Goal: Answer question/provide support: Share knowledge or assist other users

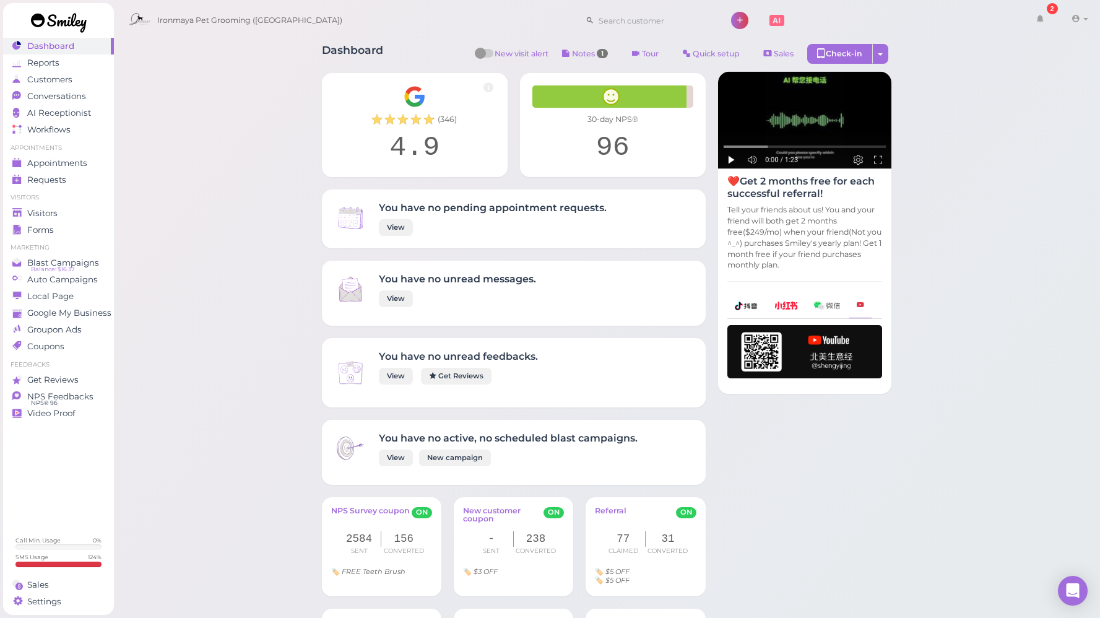
click at [64, 394] on span "NPS Feedbacks" at bounding box center [60, 396] width 66 height 11
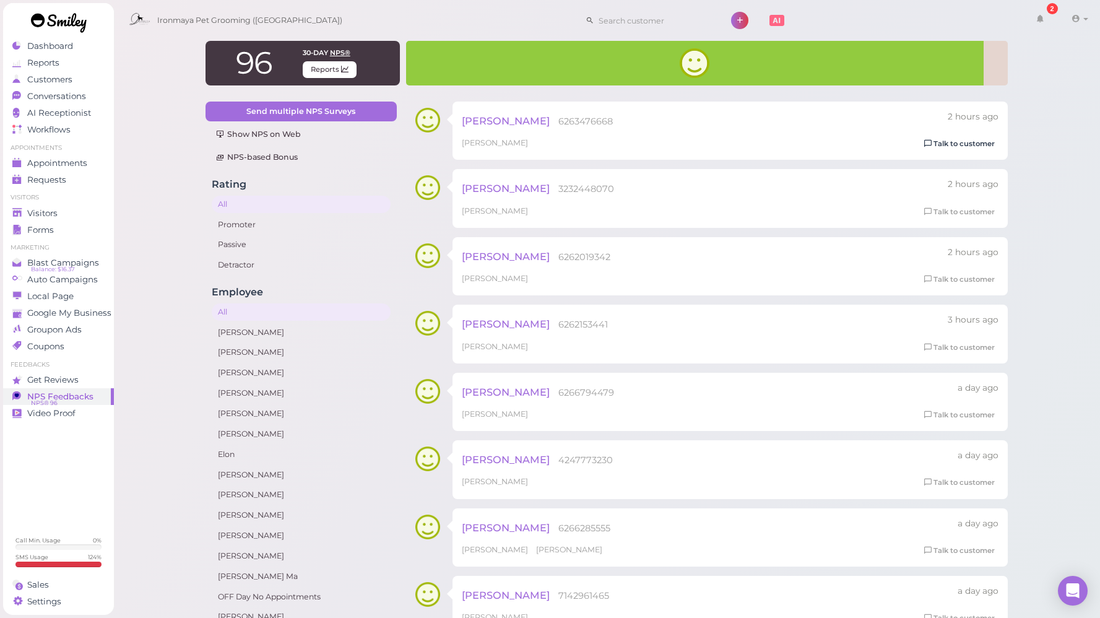
click at [936, 139] on link "Talk to customer" at bounding box center [959, 143] width 78 height 13
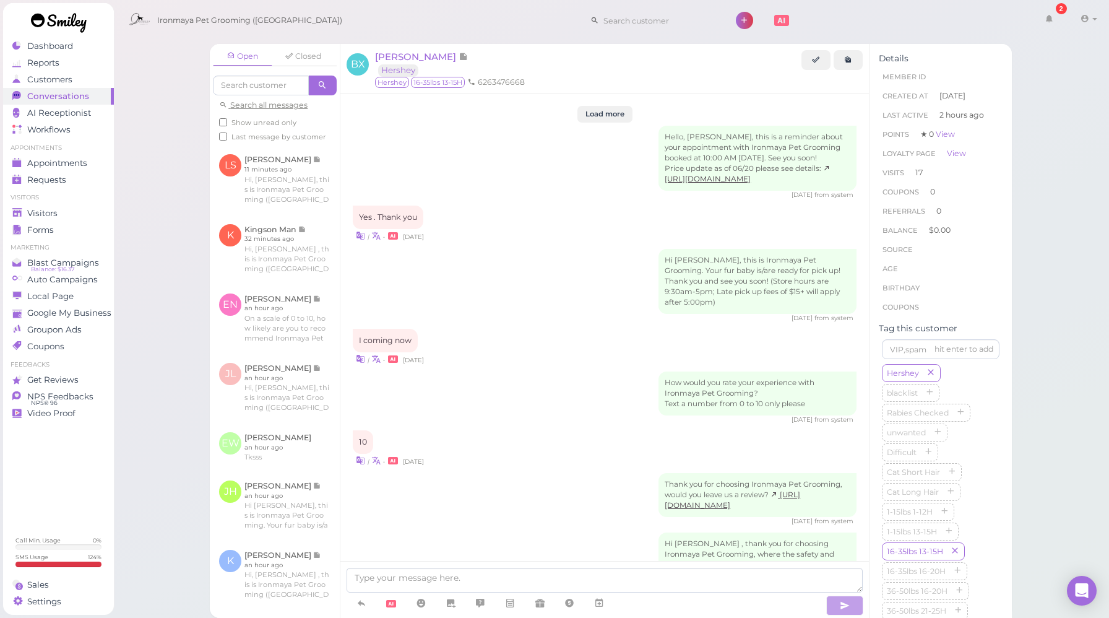
scroll to position [1560, 0]
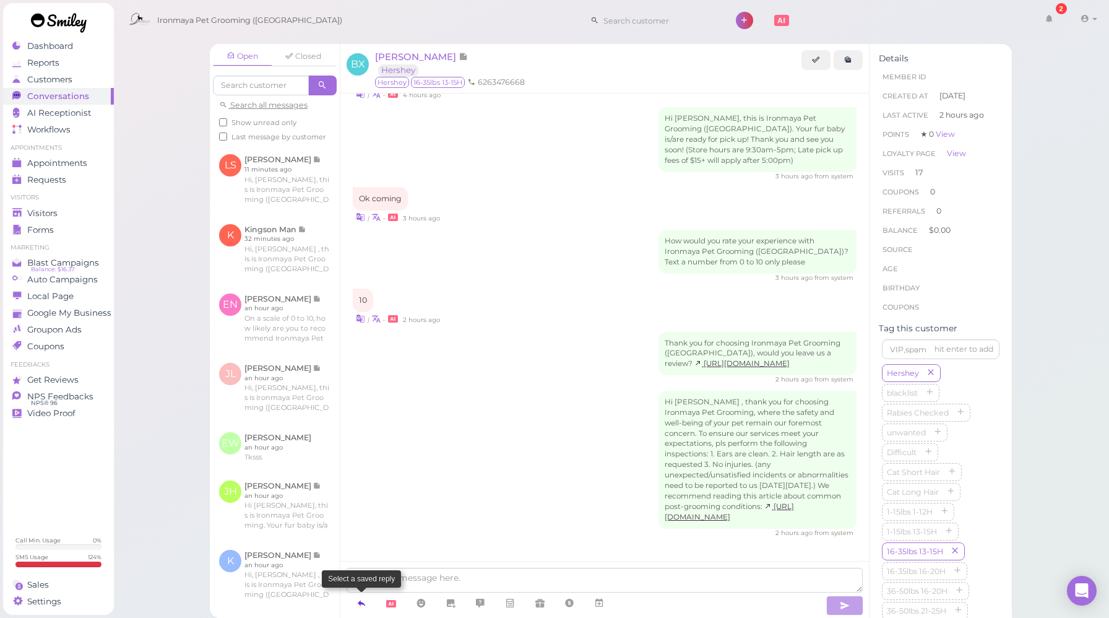
click at [361, 599] on icon at bounding box center [361, 603] width 10 height 12
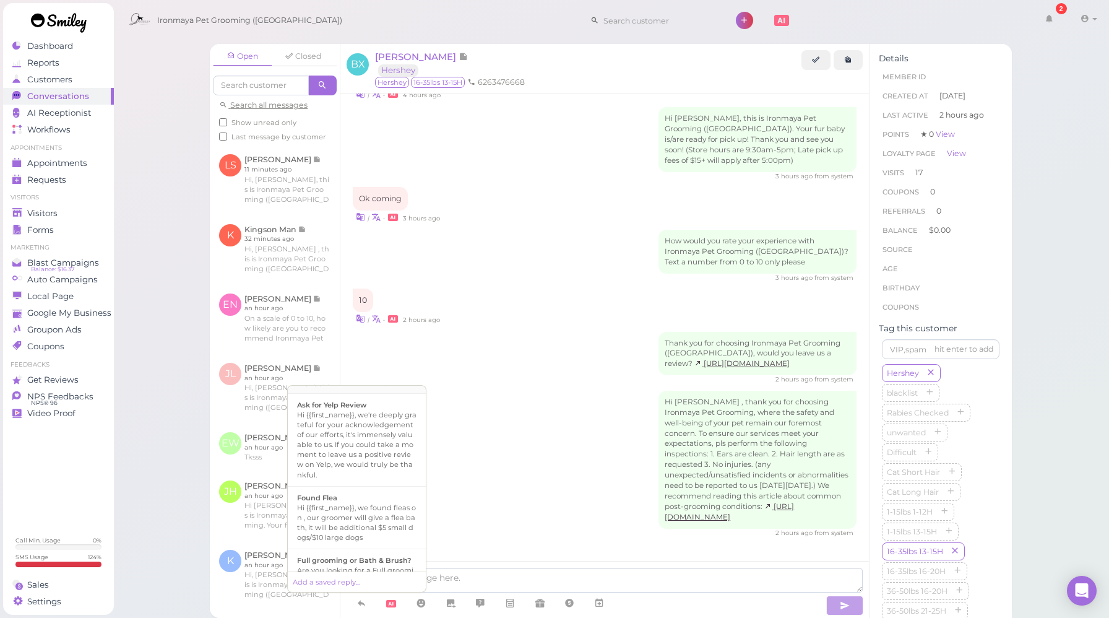
scroll to position [233, 0]
click at [372, 447] on div "Hi {{first_name}}, we're deeply grateful for your acknowledgement of our effort…" at bounding box center [356, 443] width 119 height 69
type textarea "Hi {{first_name}}, we're deeply grateful for your acknowledgement of our effort…"
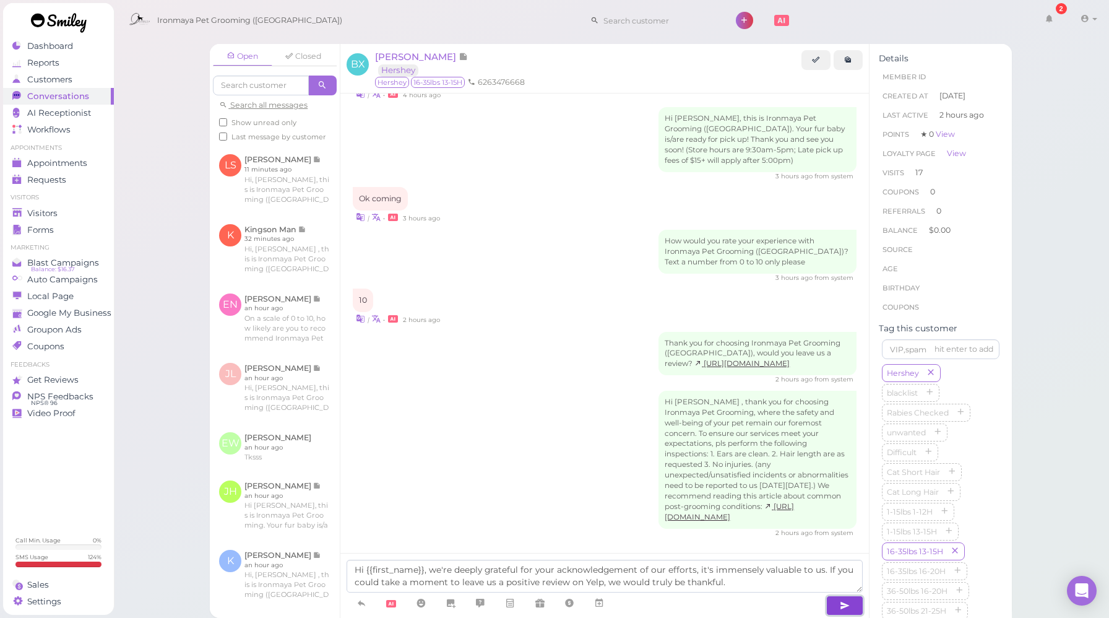
click at [853, 604] on button "button" at bounding box center [844, 605] width 37 height 20
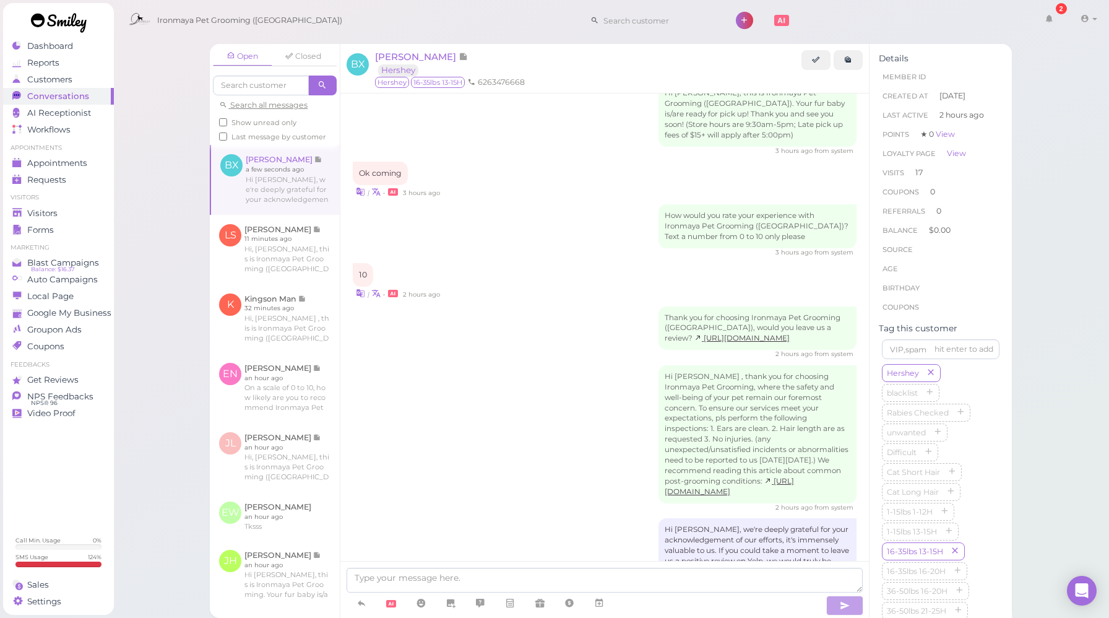
scroll to position [1631, 0]
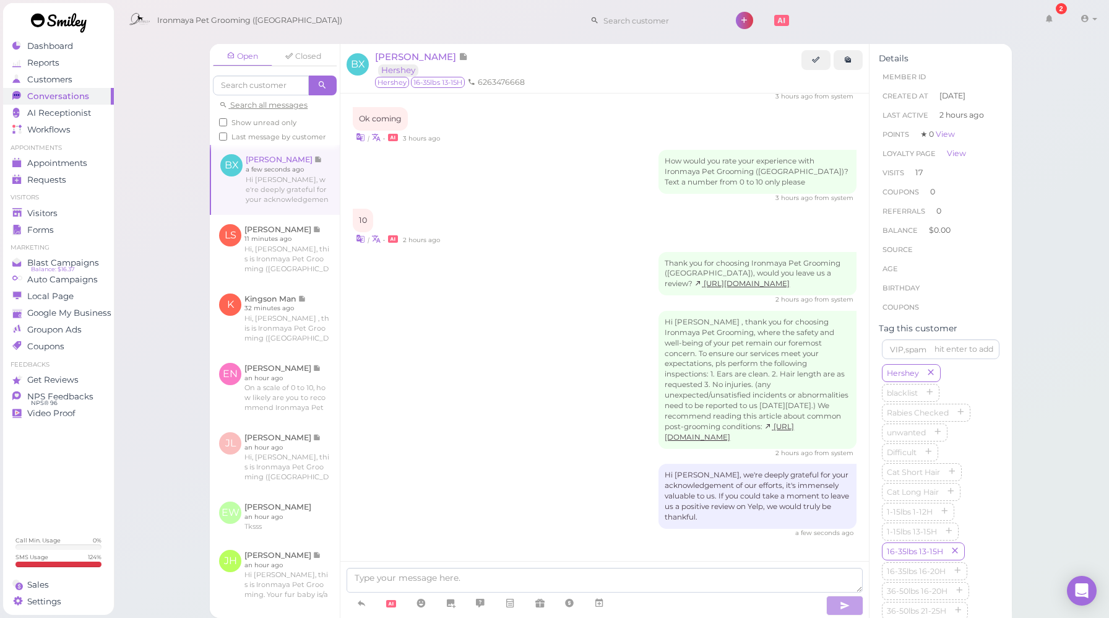
click at [424, 416] on div "Hi [PERSON_NAME] , thank you for choosing Ironmaya Pet Grooming, where the safe…" at bounding box center [605, 384] width 504 height 147
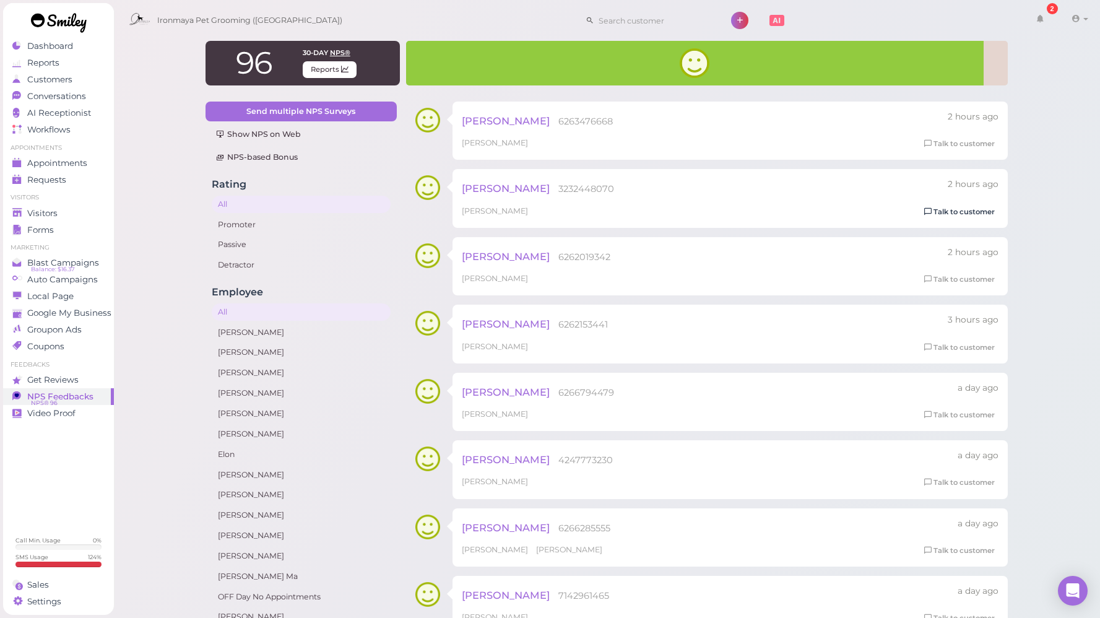
click at [973, 210] on link "Talk to customer" at bounding box center [959, 211] width 78 height 13
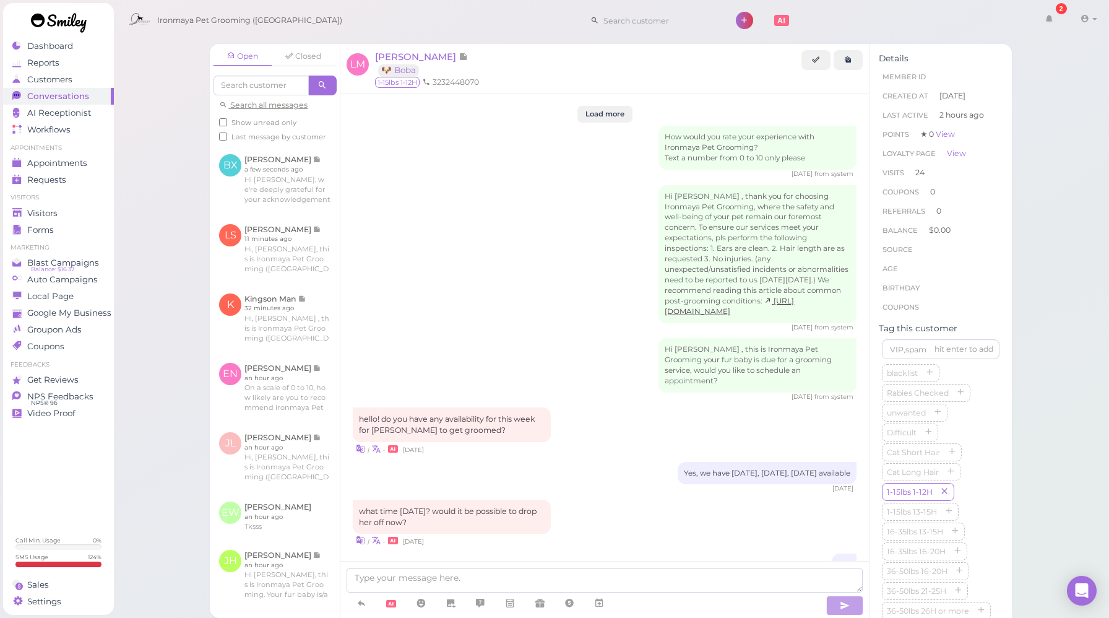
scroll to position [1687, 0]
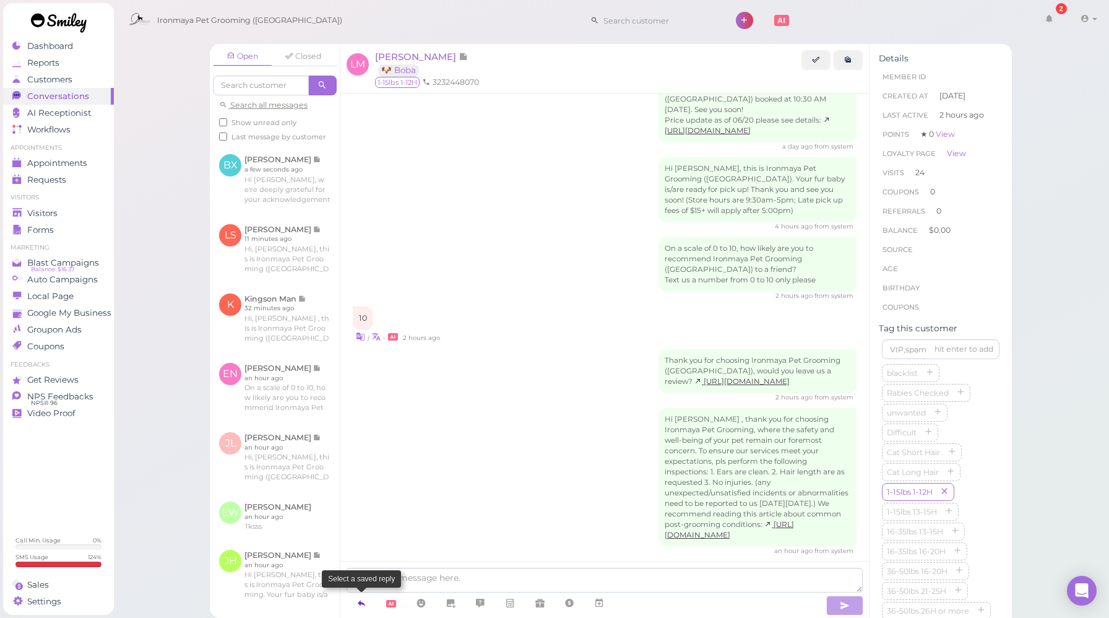
click at [364, 599] on icon at bounding box center [361, 603] width 10 height 12
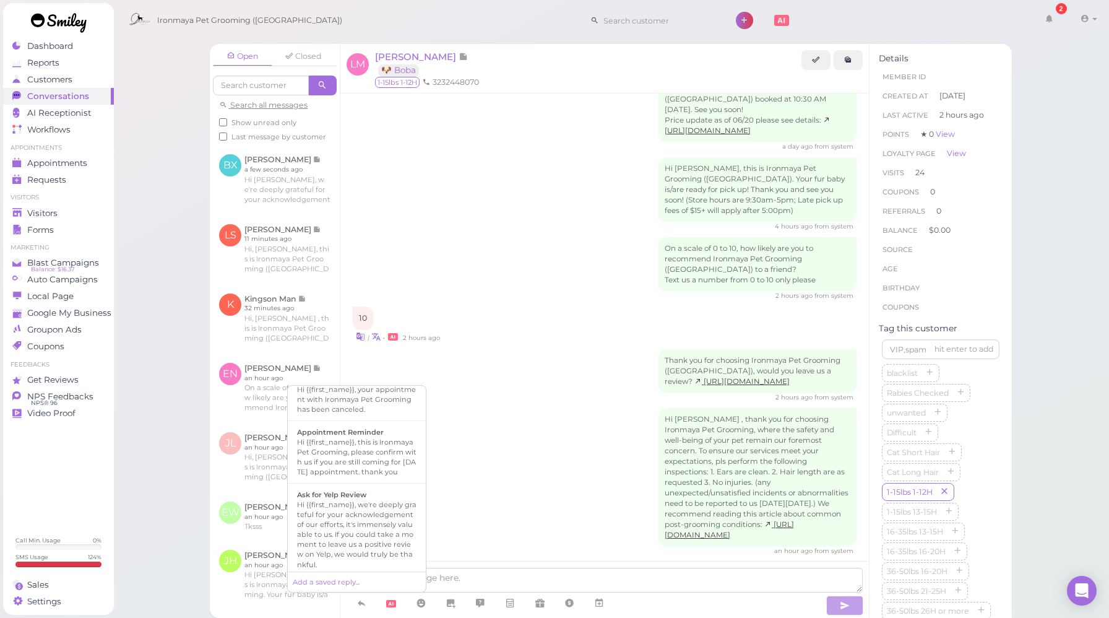
scroll to position [188, 0]
click at [363, 498] on div "Hi {{first_name}}, we're deeply grateful for your acknowledgement of our effort…" at bounding box center [356, 488] width 119 height 69
type textarea "Hi {{first_name}}, we're deeply grateful for your acknowledgement of our effort…"
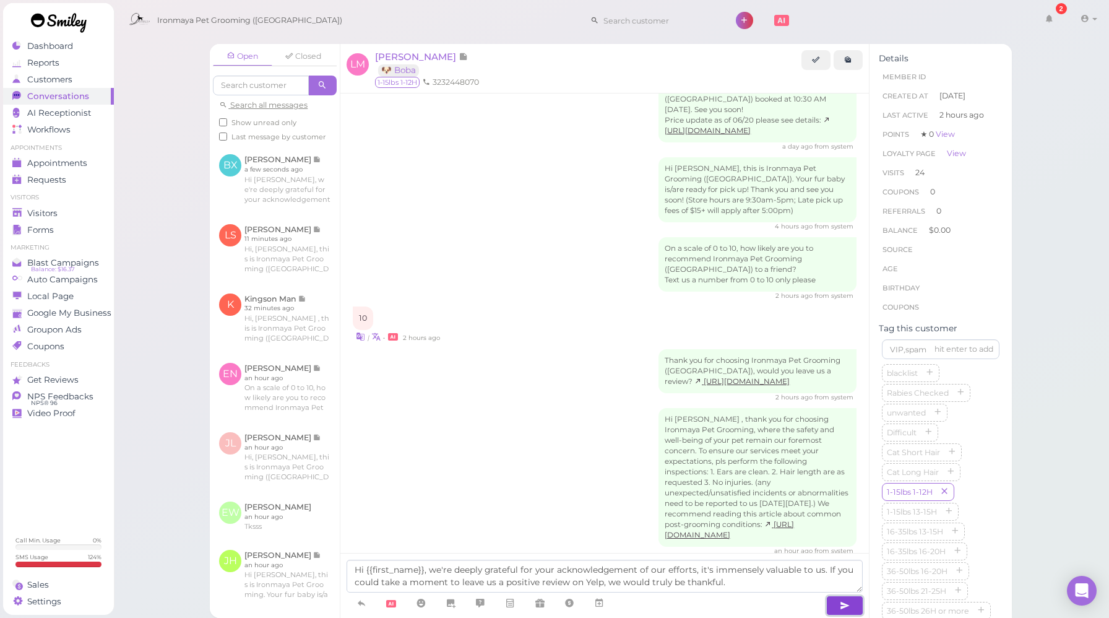
click at [849, 606] on icon "button" at bounding box center [845, 605] width 10 height 12
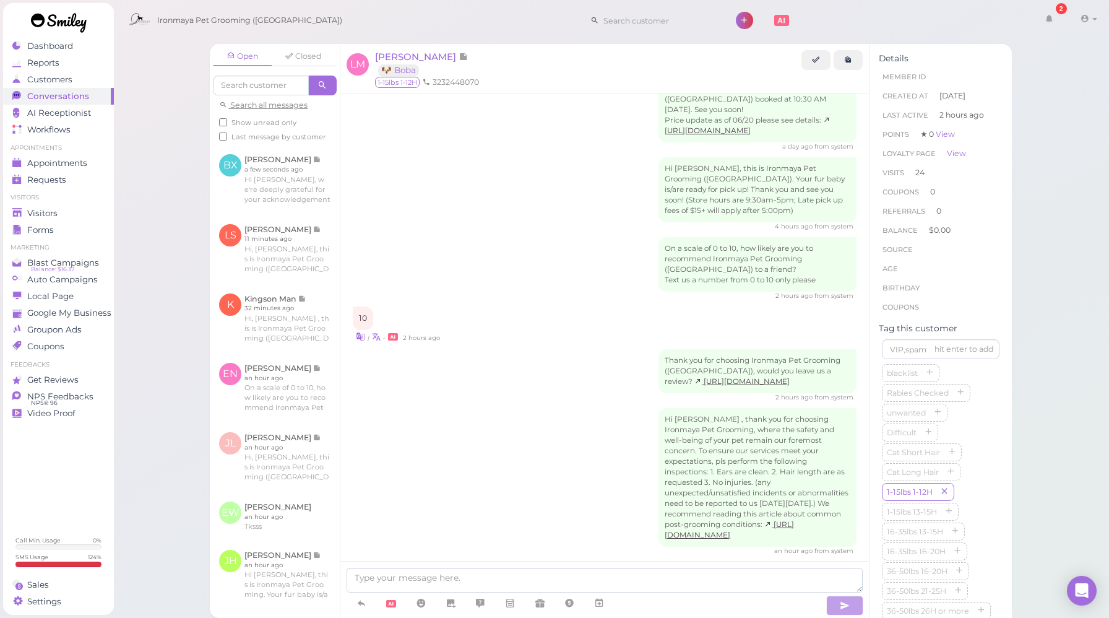
scroll to position [1758, 0]
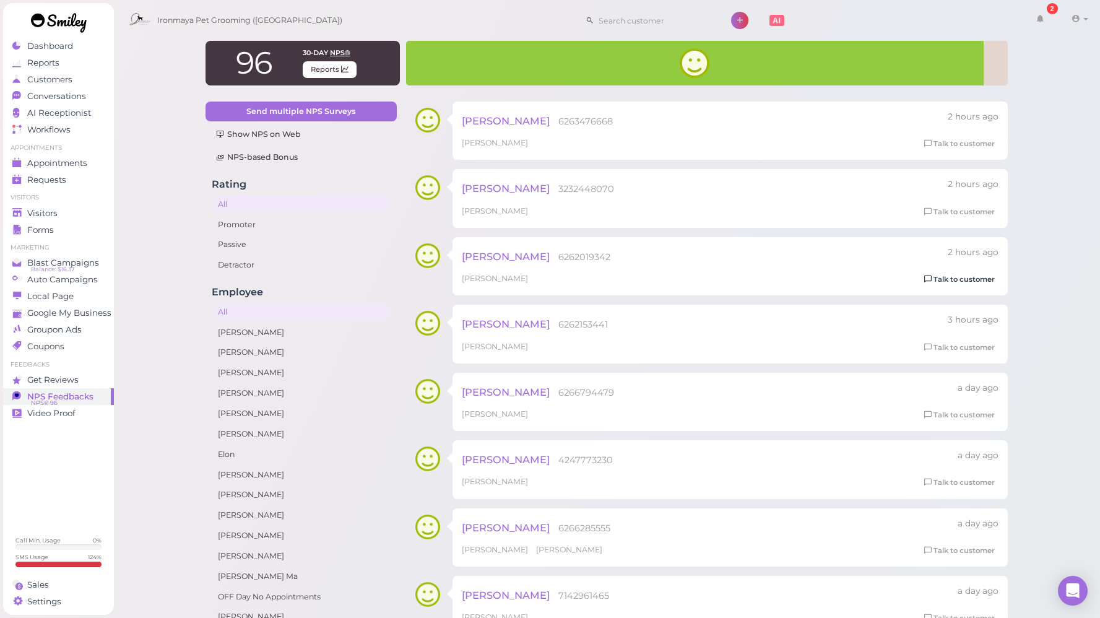
click at [949, 283] on link "Talk to customer" at bounding box center [959, 279] width 78 height 13
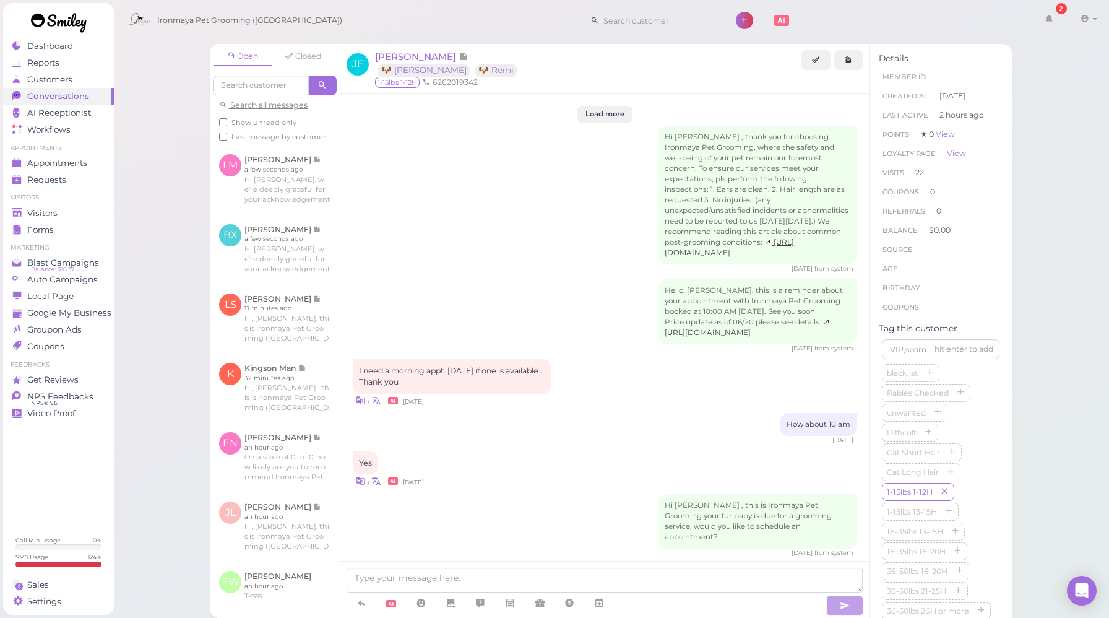
scroll to position [1861, 0]
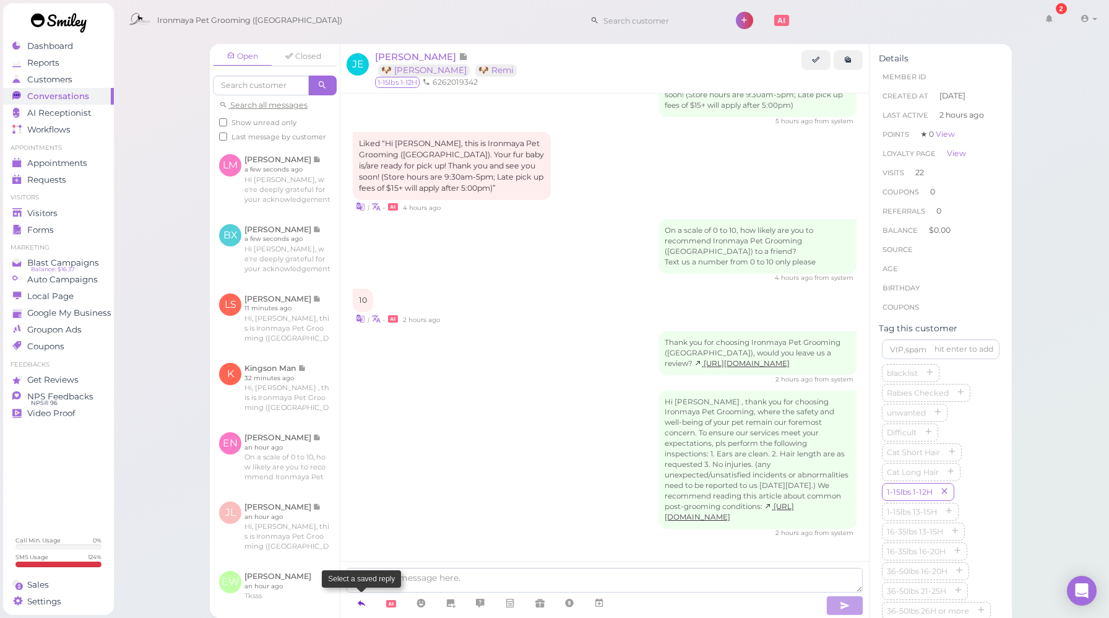
click at [368, 598] on link at bounding box center [362, 603] width 30 height 22
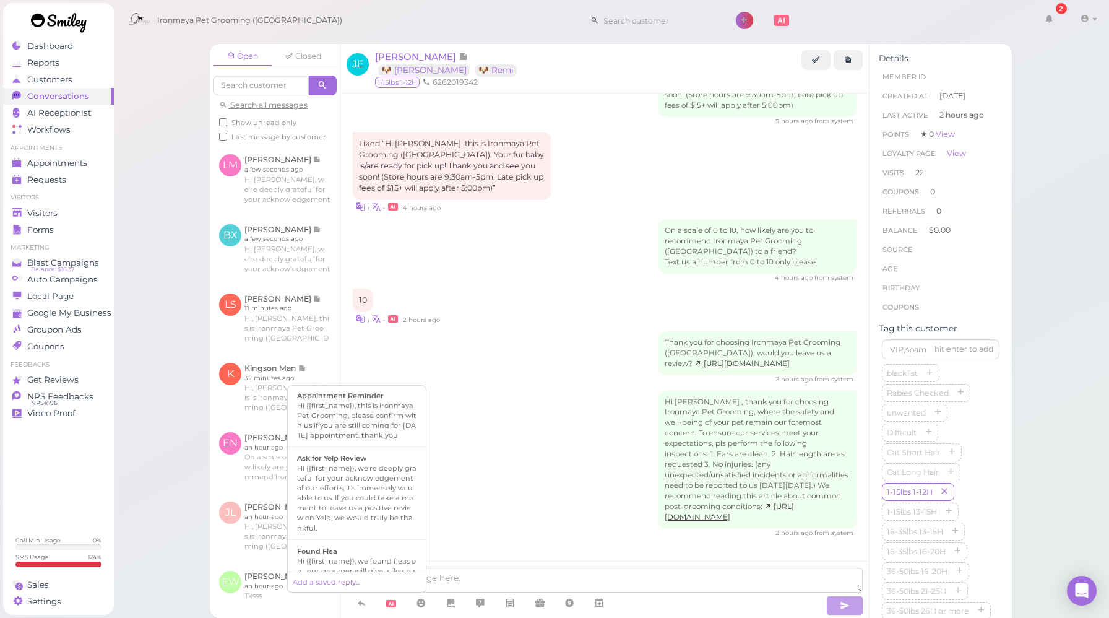
scroll to position [181, 0]
click at [351, 514] on div "Hi {{first_name}}, we're deeply grateful for your acknowledgement of our effort…" at bounding box center [356, 496] width 119 height 69
type textarea "Hi {{first_name}}, we're deeply grateful for your acknowledgement of our effort…"
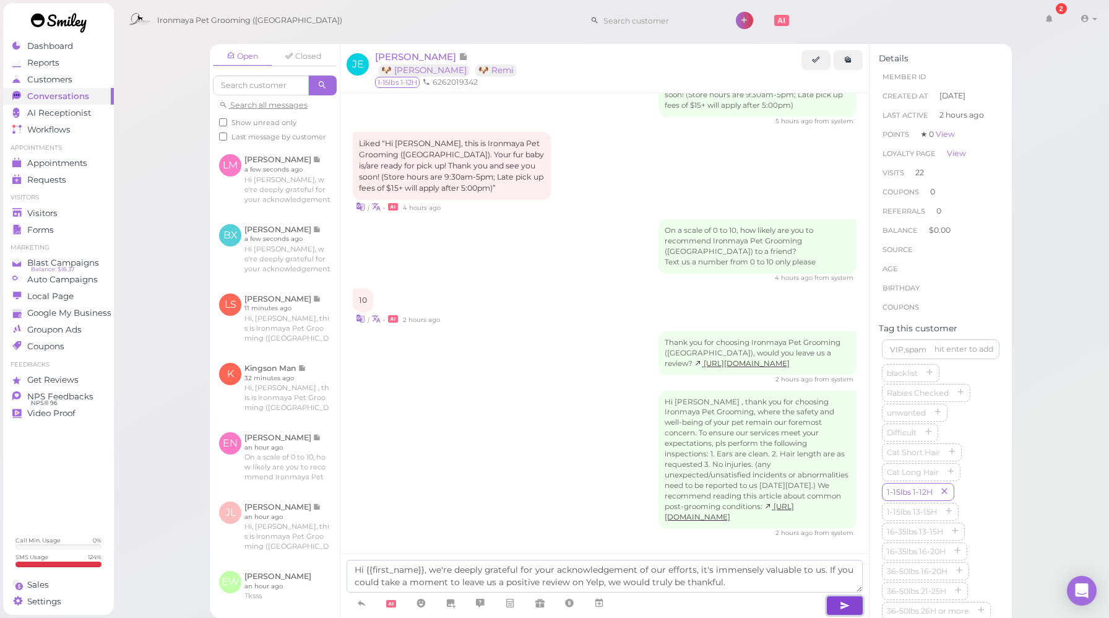
click at [845, 599] on icon "button" at bounding box center [845, 605] width 10 height 12
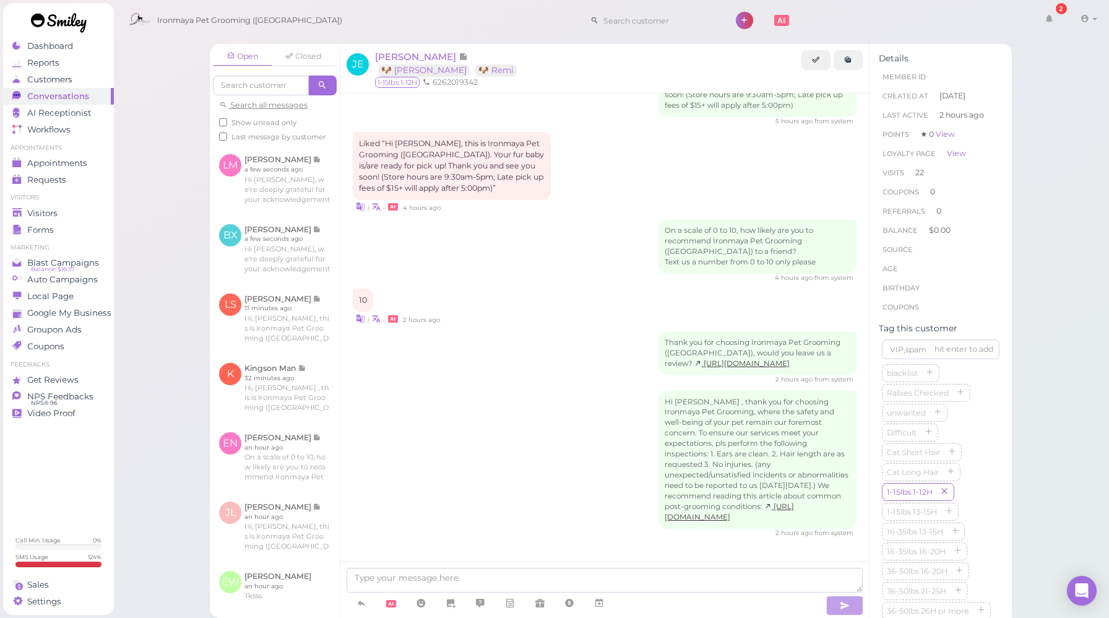
scroll to position [1931, 0]
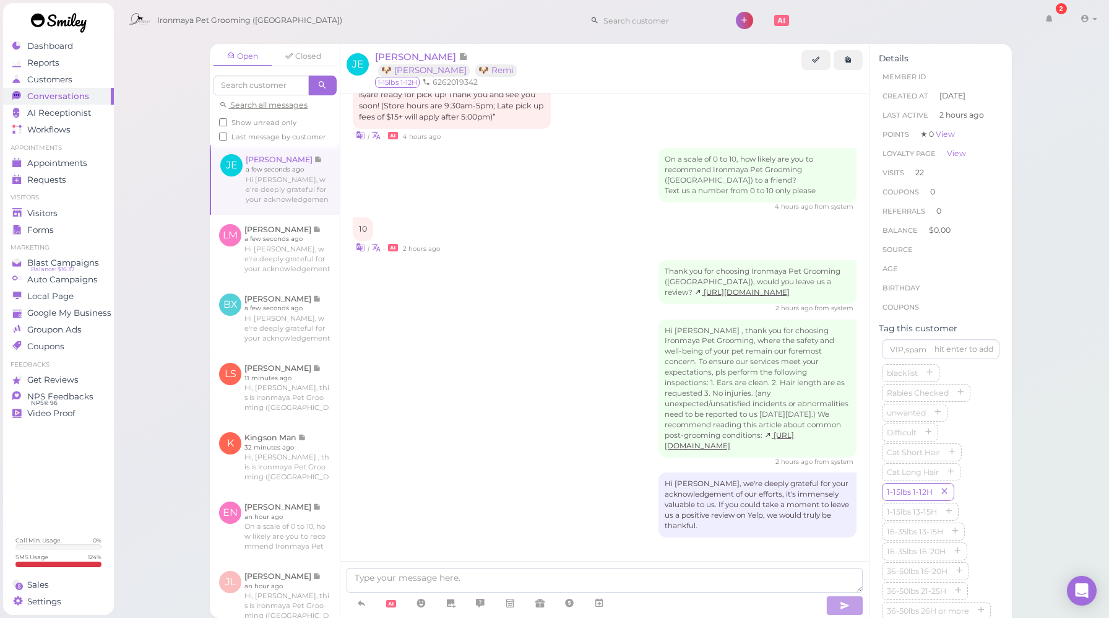
click at [478, 441] on div "Hi [PERSON_NAME] , thank you for choosing Ironmaya Pet Grooming, where the safe…" at bounding box center [605, 392] width 504 height 147
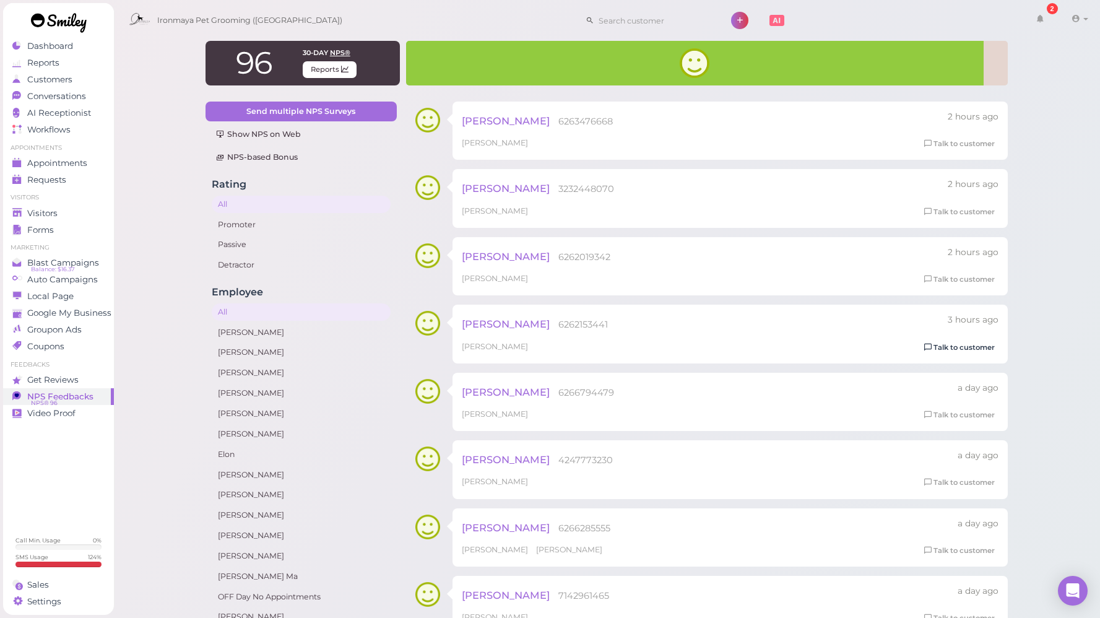
click at [947, 345] on link "Talk to customer" at bounding box center [959, 347] width 78 height 13
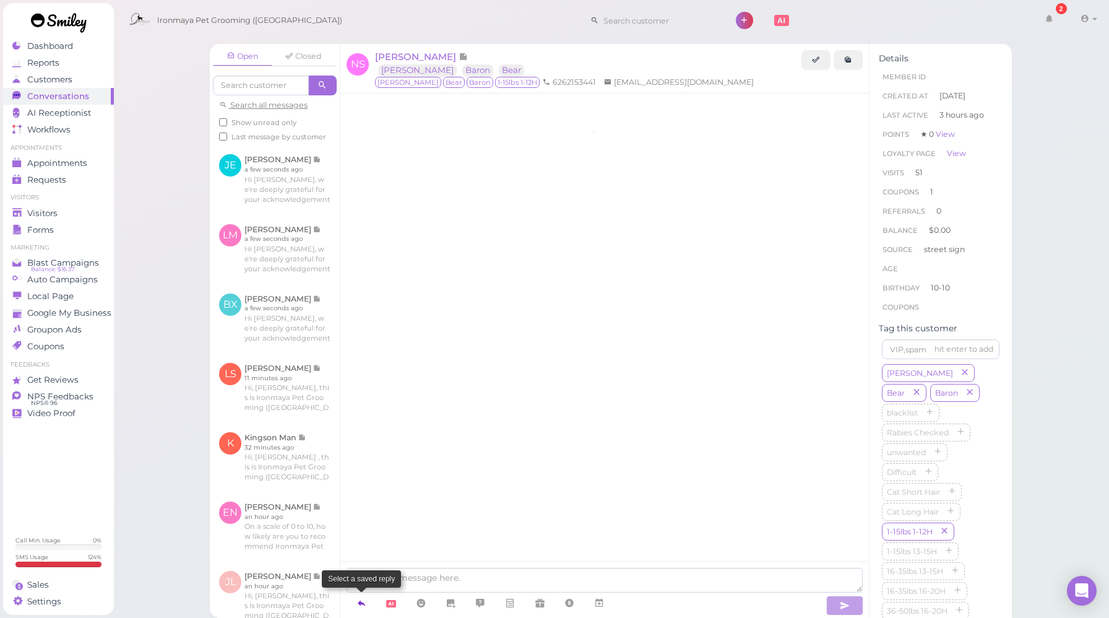
scroll to position [1774, 0]
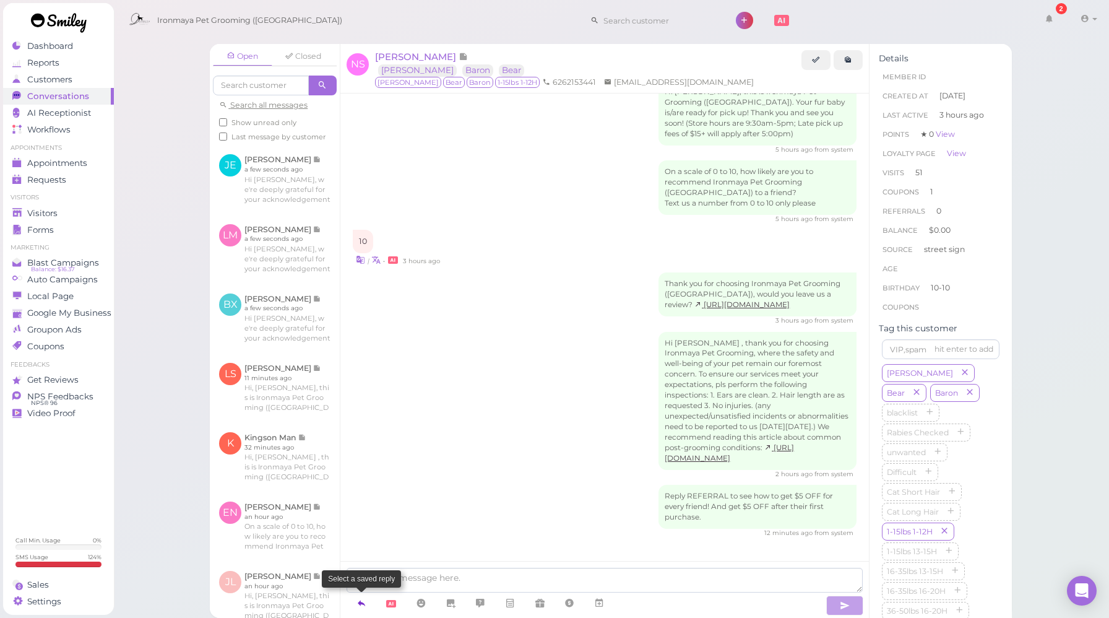
click at [363, 605] on icon at bounding box center [361, 603] width 10 height 12
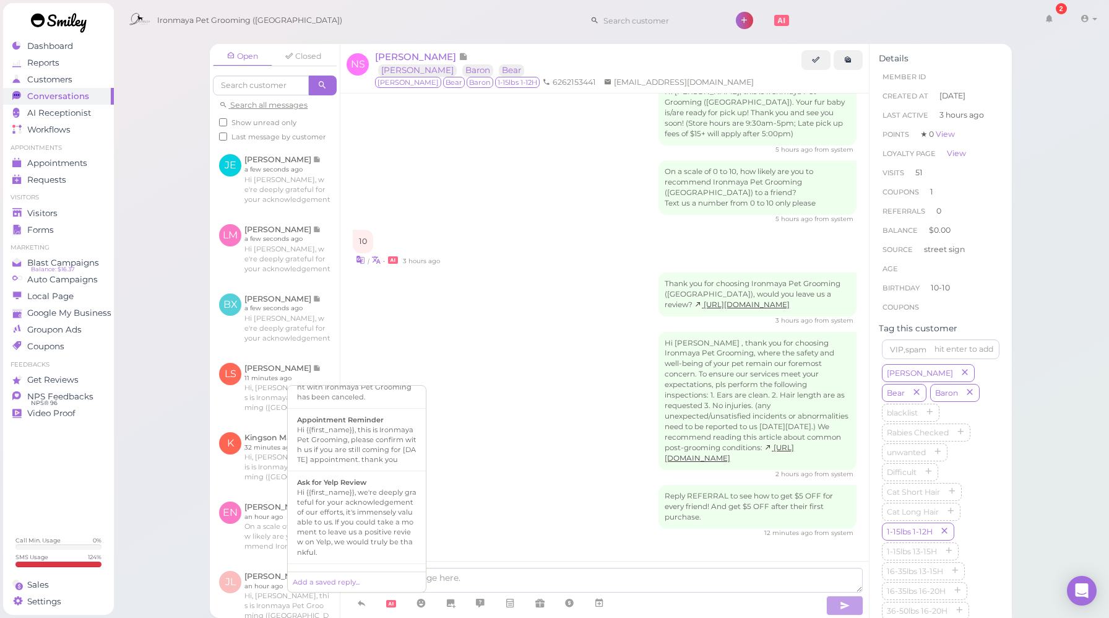
scroll to position [158, 0]
click at [362, 484] on b "Ask for Yelp Review" at bounding box center [331, 479] width 69 height 9
type textarea "Hi {{first_name}}, we're deeply grateful for your acknowledgement of our effort…"
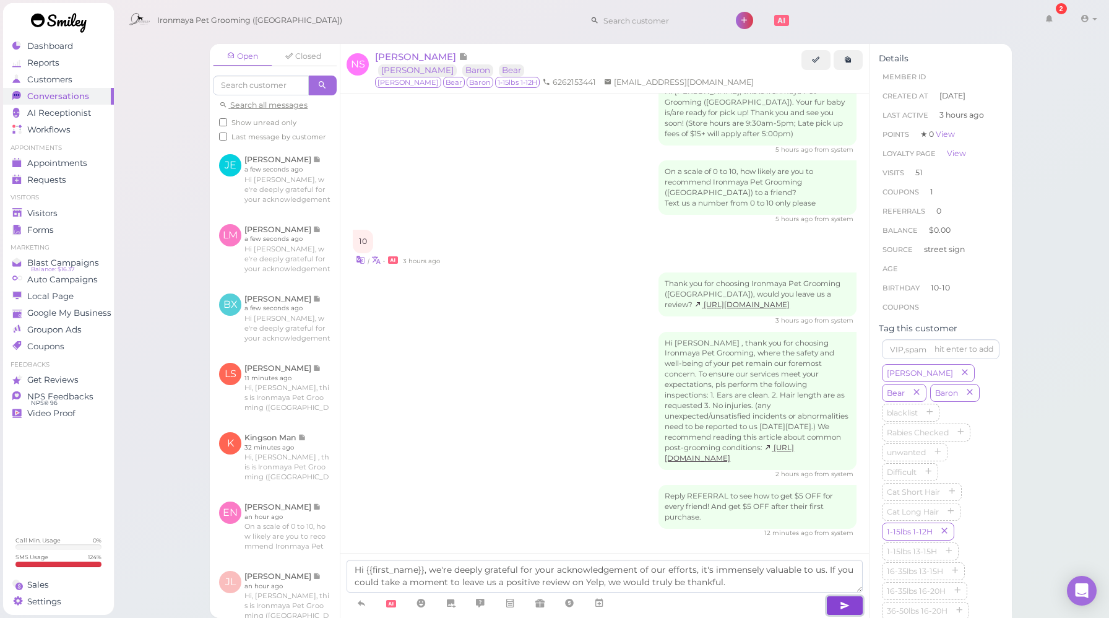
click at [843, 603] on icon "button" at bounding box center [845, 605] width 10 height 12
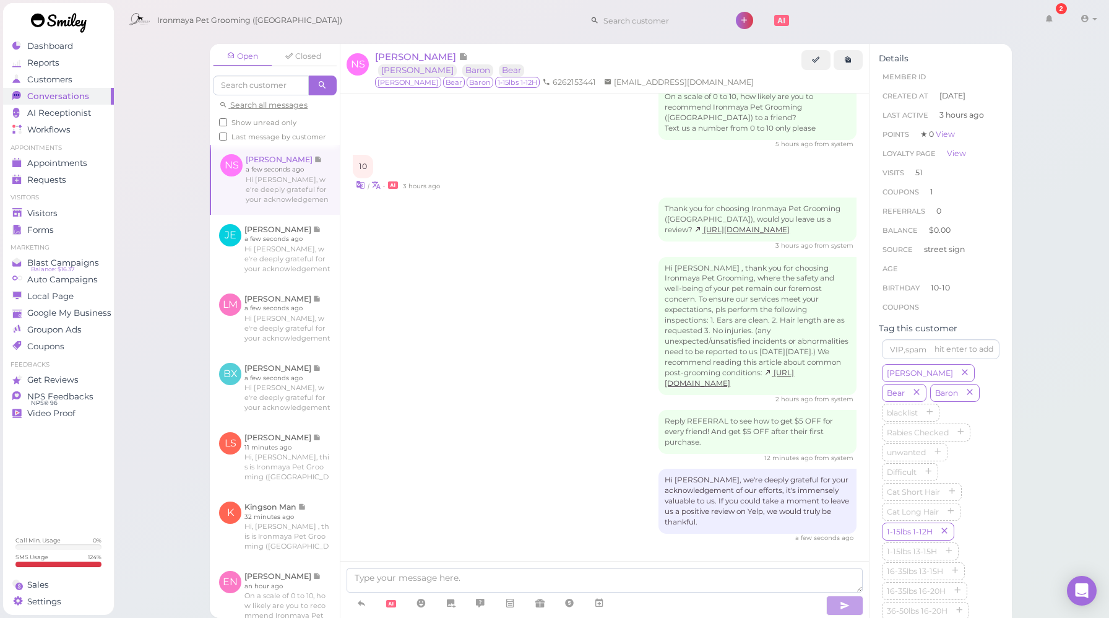
click at [465, 204] on div "Thank you for choosing Ironmaya Pet Grooming ([GEOGRAPHIC_DATA]), would you lea…" at bounding box center [605, 223] width 504 height 53
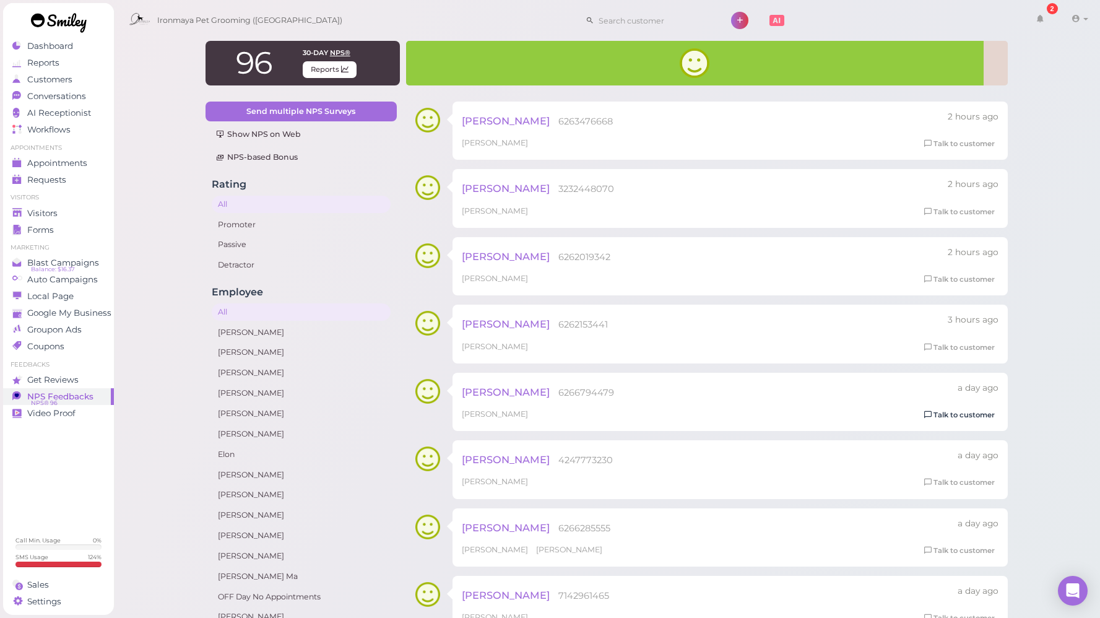
click at [964, 419] on link "Talk to customer" at bounding box center [959, 414] width 78 height 13
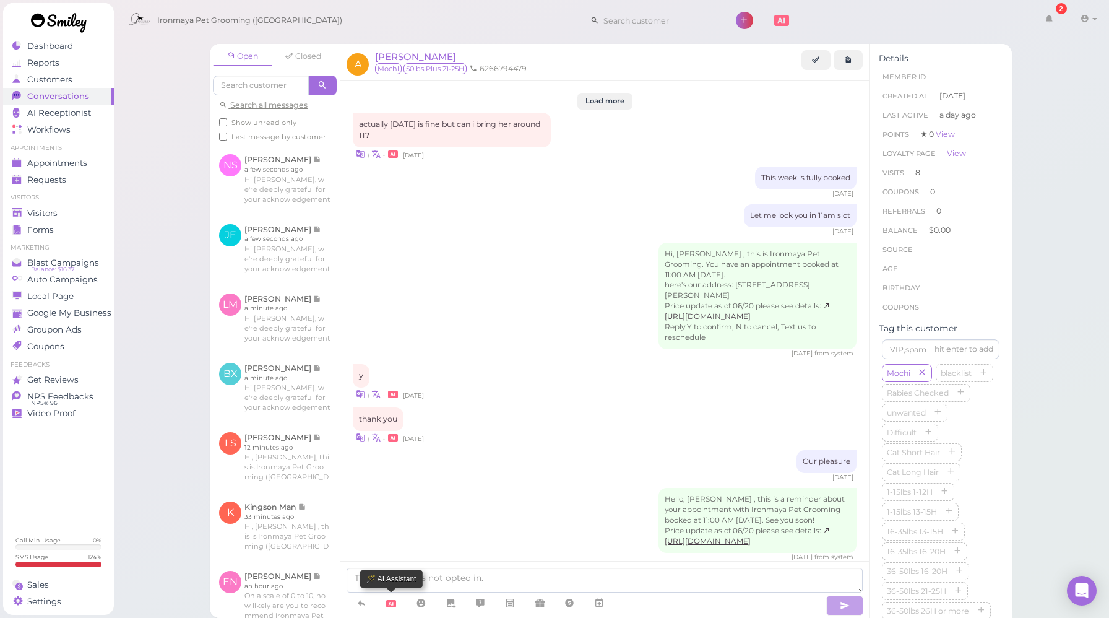
scroll to position [1597, 0]
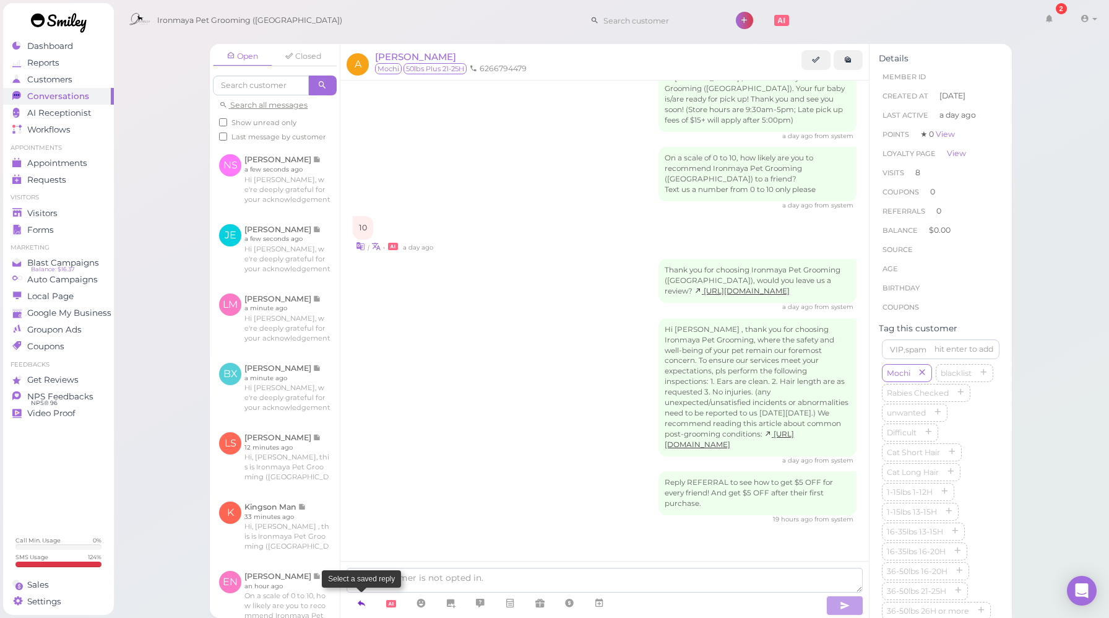
click at [366, 601] on icon at bounding box center [361, 603] width 10 height 12
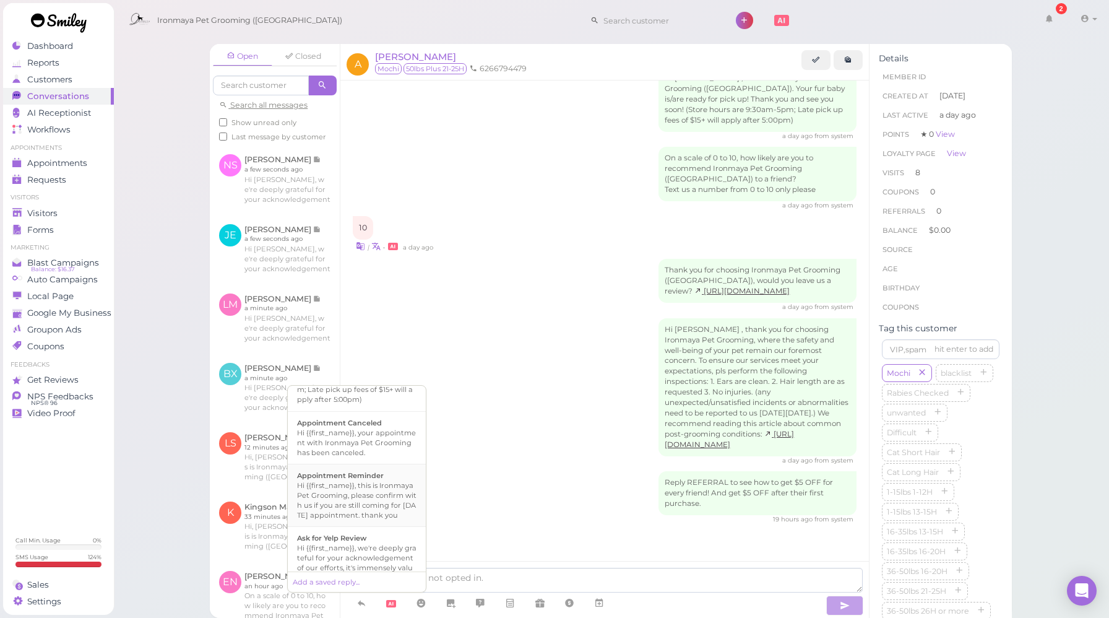
scroll to position [115, 0]
click at [360, 535] on li "Ask for Yelp Review Hi {{first_name}}, we're deeply grateful for your acknowled…" at bounding box center [357, 557] width 138 height 93
type textarea "Hi {{first_name}}, we're deeply grateful for your acknowledgement of our effort…"
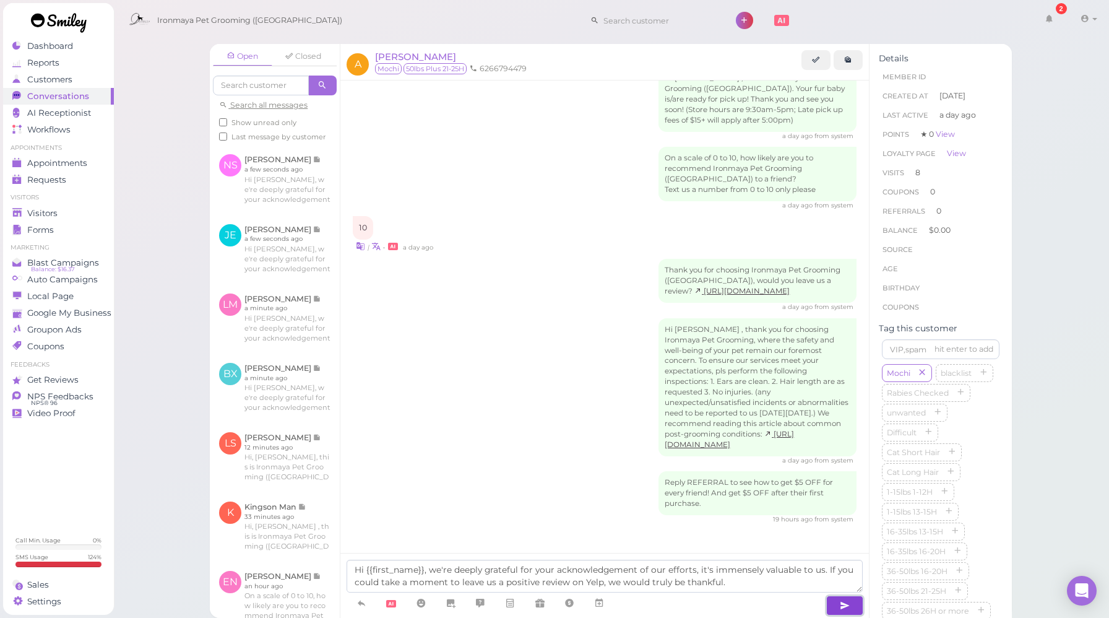
click at [845, 610] on icon "button" at bounding box center [845, 605] width 10 height 12
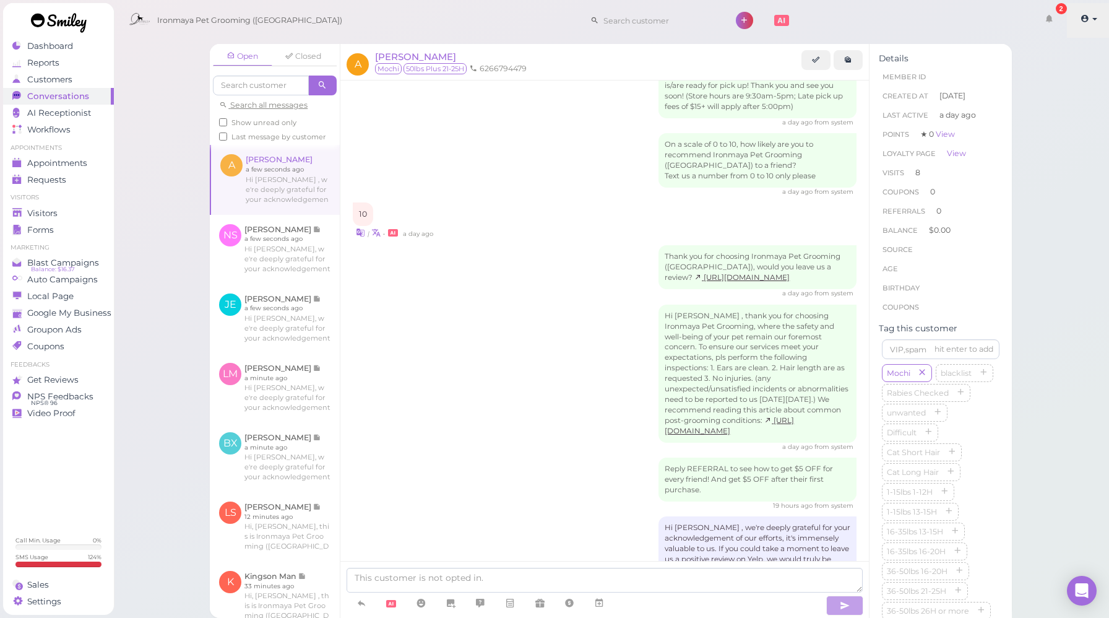
scroll to position [1668, 0]
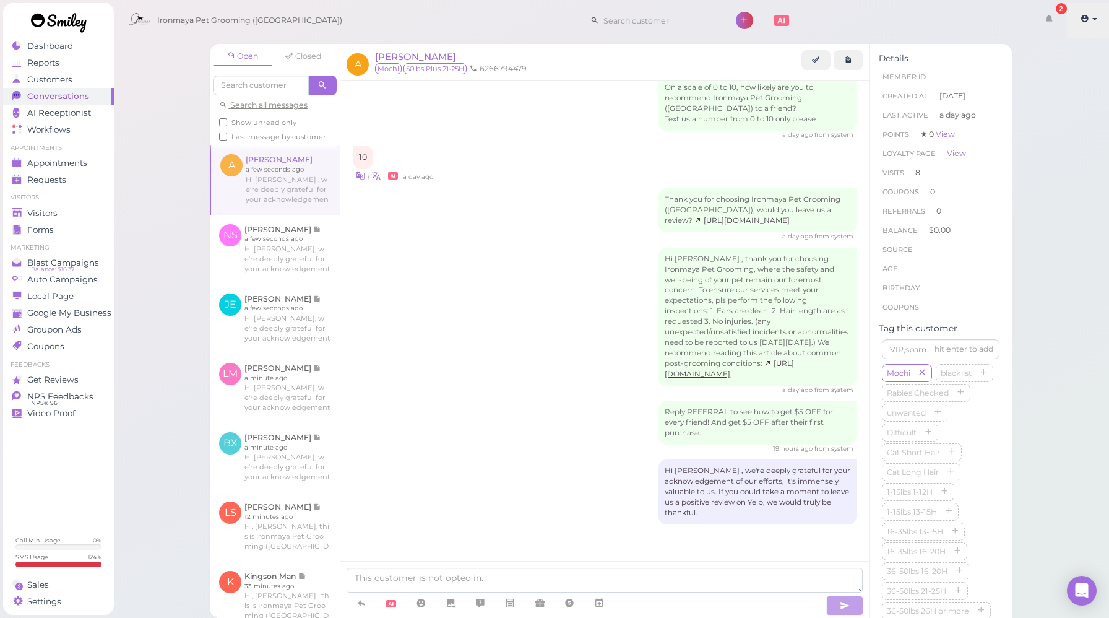
click at [1082, 24] on link at bounding box center [1089, 20] width 44 height 35
click at [1040, 93] on link "Logout" at bounding box center [1067, 93] width 86 height 15
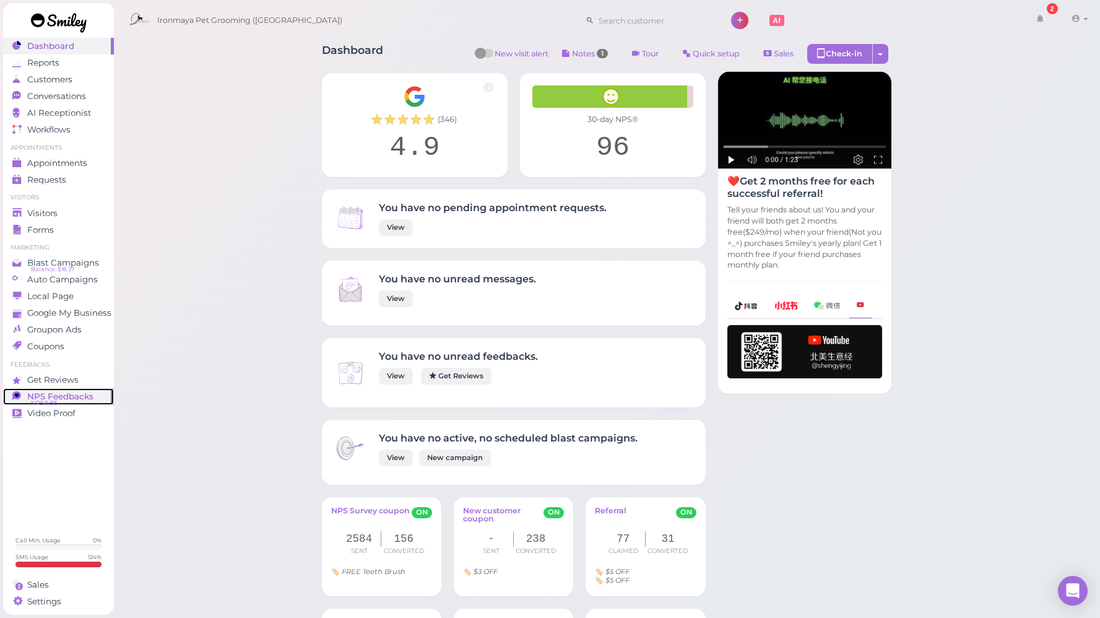
click at [40, 396] on span "NPS Feedbacks" at bounding box center [60, 396] width 66 height 11
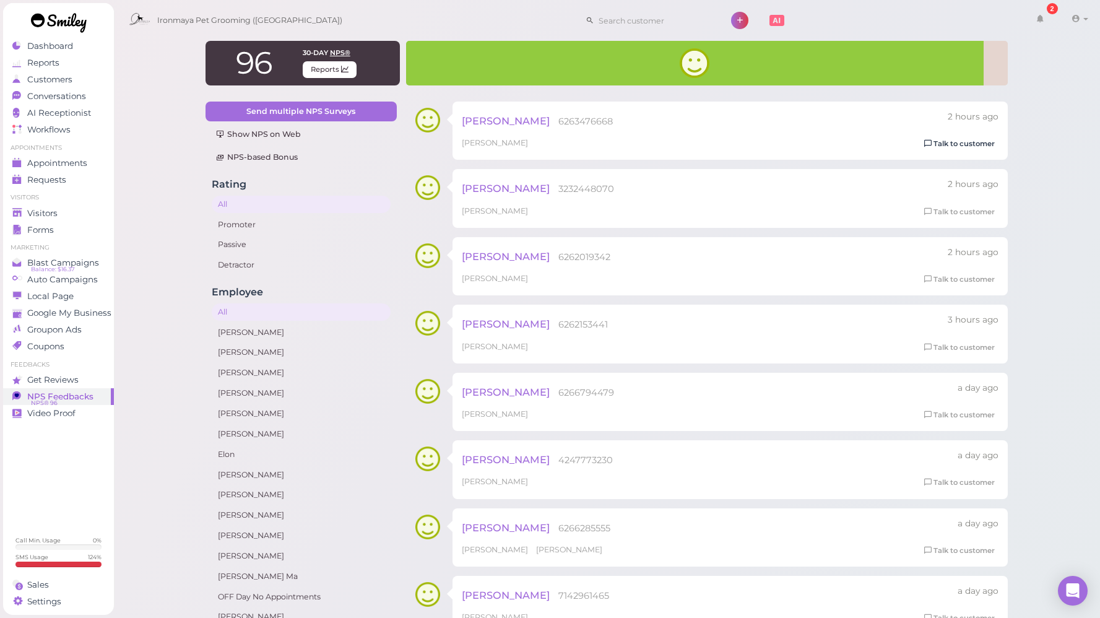
click at [965, 146] on link "Talk to customer" at bounding box center [959, 143] width 78 height 13
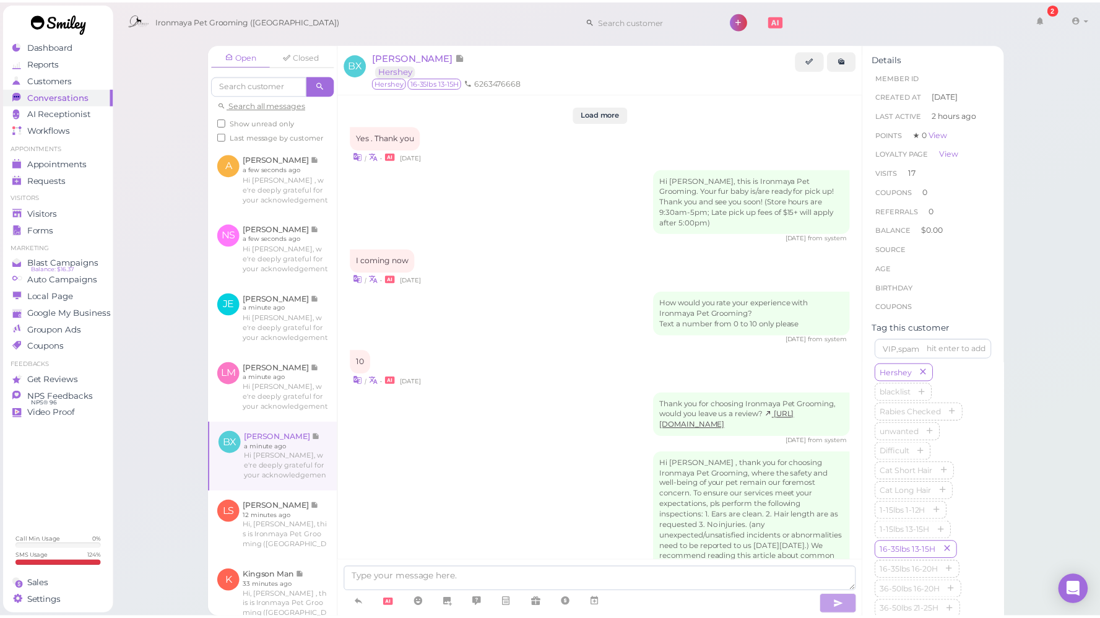
scroll to position [1549, 0]
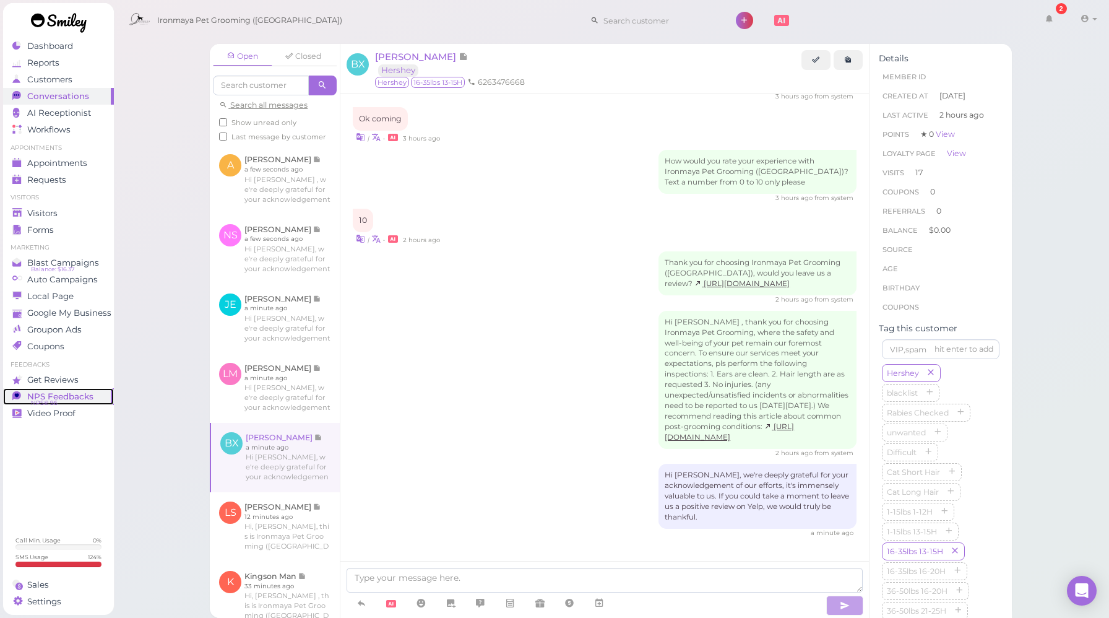
click at [49, 399] on span "NPS® 96" at bounding box center [44, 403] width 27 height 10
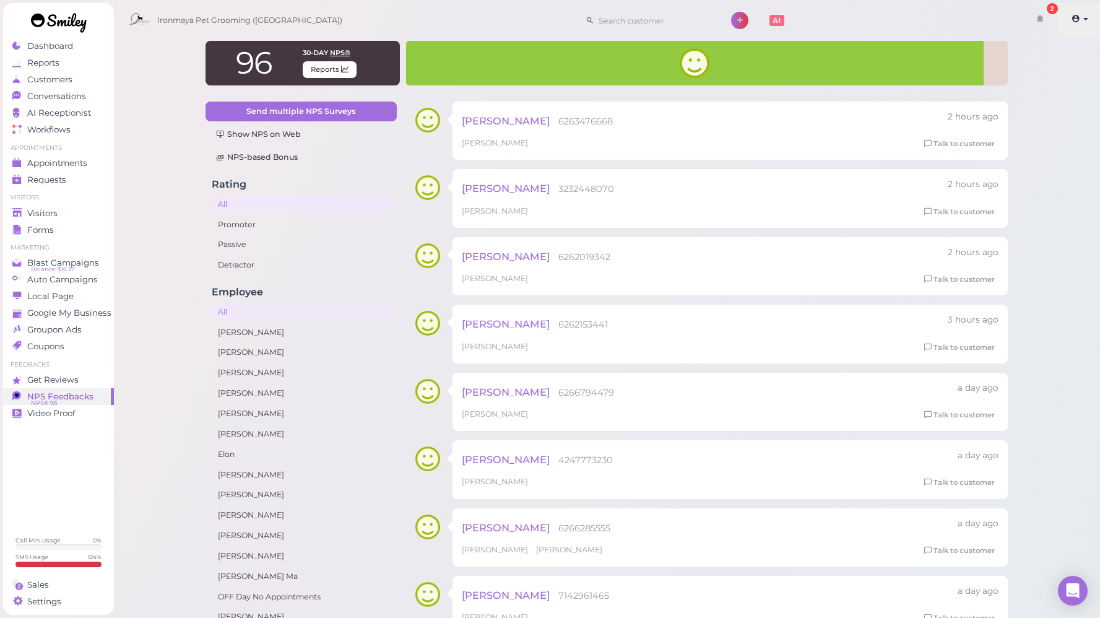
click at [1075, 19] on icon at bounding box center [1075, 18] width 9 height 11
click at [1045, 94] on link "Logout" at bounding box center [1058, 93] width 86 height 15
